Goal: Find specific page/section: Find specific page/section

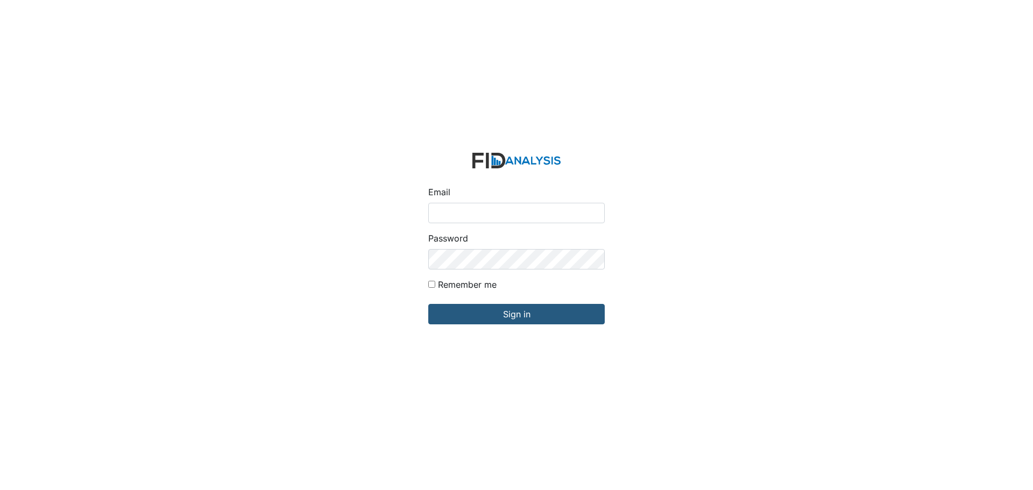
click at [443, 209] on input "Email" at bounding box center [516, 213] width 176 height 20
type input "[EMAIL_ADDRESS][DOMAIN_NAME]"
click at [428, 304] on input "Sign in" at bounding box center [516, 314] width 176 height 20
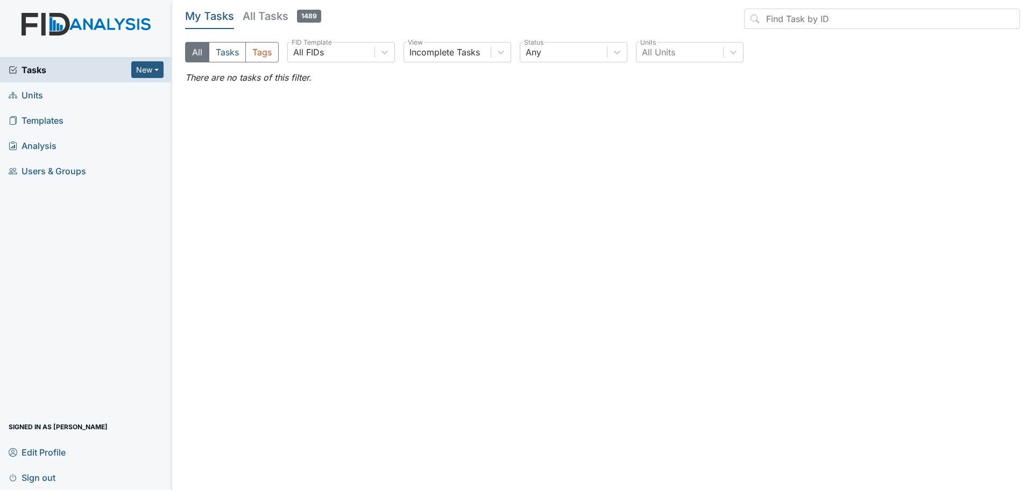
click at [65, 96] on link "Units" at bounding box center [86, 94] width 172 height 25
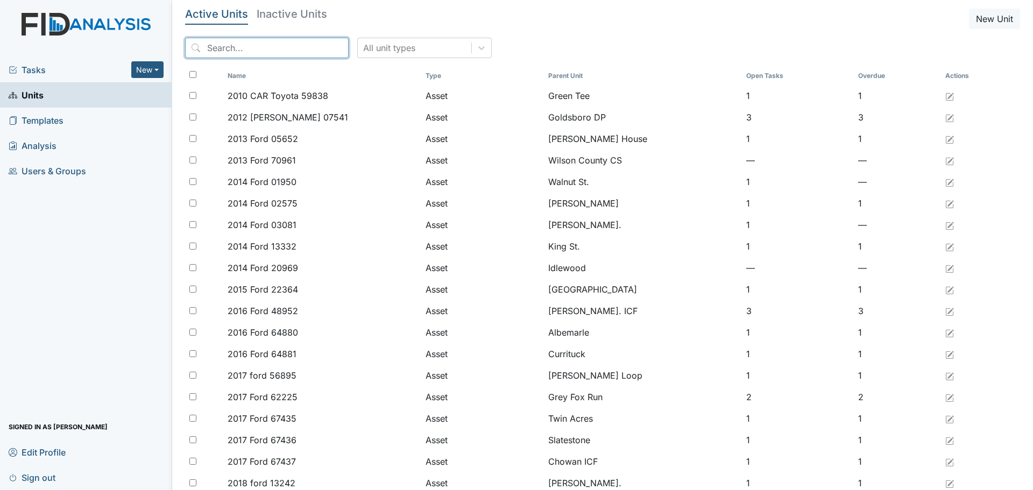
click at [236, 45] on input "search" at bounding box center [267, 48] width 164 height 20
type input "pierce"
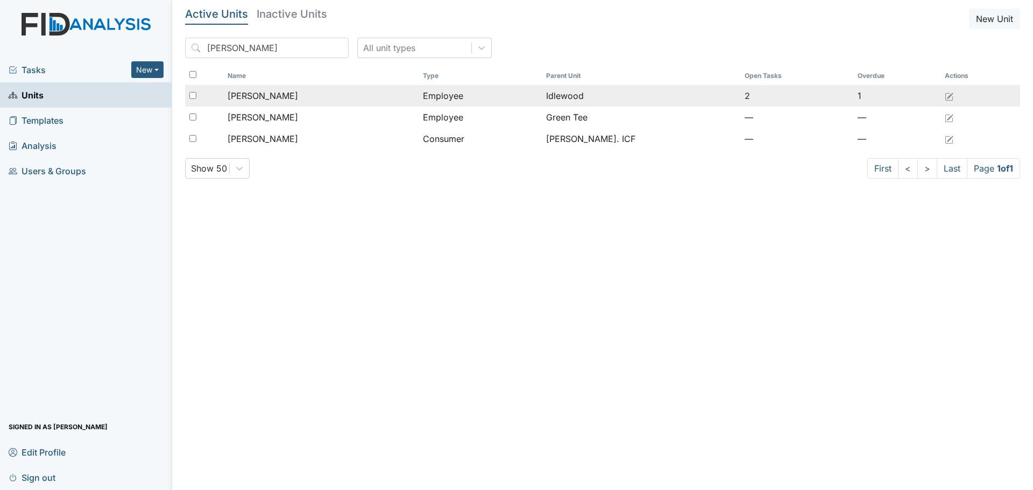
click at [278, 94] on span "Pierce, Felecia" at bounding box center [263, 95] width 70 height 13
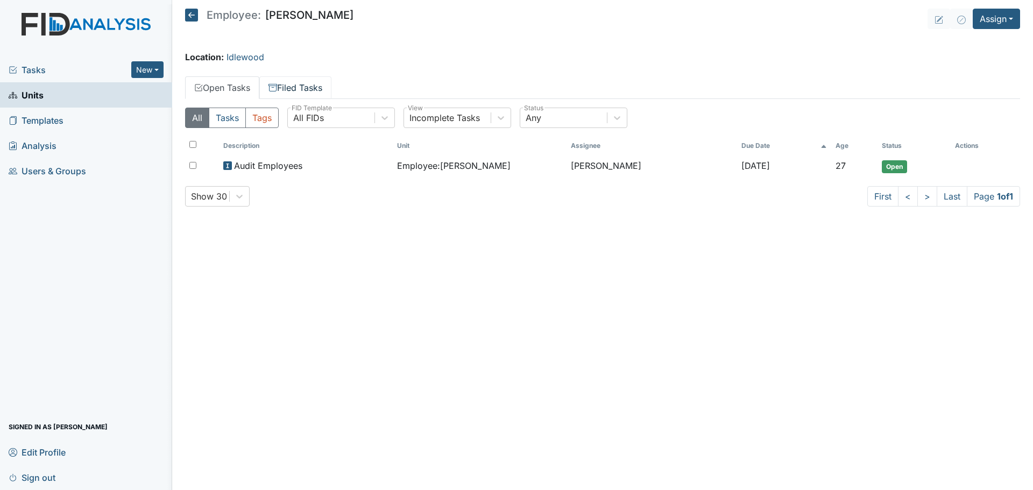
click at [294, 90] on link "Filed Tasks" at bounding box center [295, 87] width 72 height 23
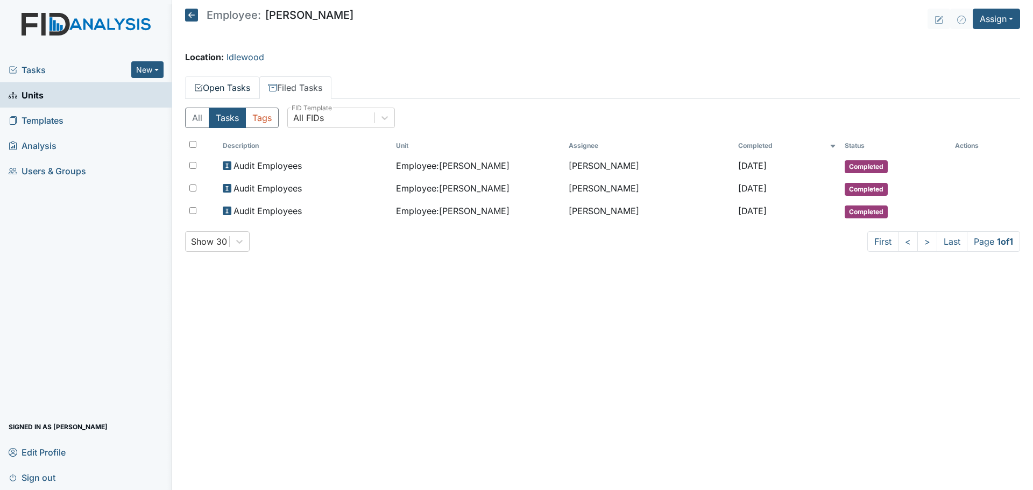
click at [221, 84] on link "Open Tasks" at bounding box center [222, 87] width 74 height 23
